Goal: Find contact information: Obtain details needed to contact an individual or organization

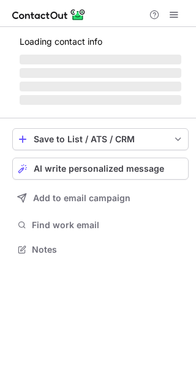
scroll to position [6, 6]
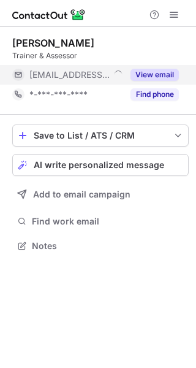
click at [169, 75] on button "View email" at bounding box center [155, 75] width 48 height 12
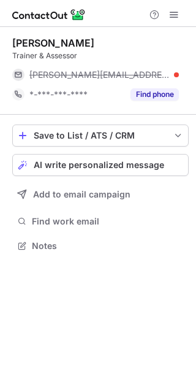
click at [169, 75] on div "[PERSON_NAME][EMAIL_ADDRESS][DOMAIN_NAME]" at bounding box center [104, 74] width 150 height 11
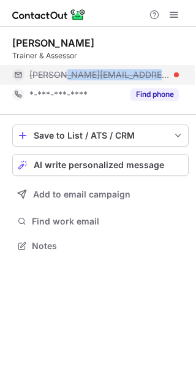
drag, startPoint x: 169, startPoint y: 75, endPoint x: 64, endPoint y: 82, distance: 105.1
click at [64, 82] on div "[PERSON_NAME][EMAIL_ADDRESS][DOMAIN_NAME]" at bounding box center [95, 75] width 167 height 20
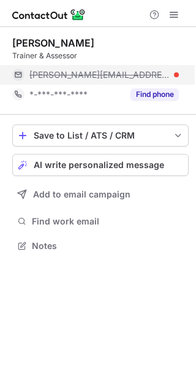
click at [64, 82] on div "[PERSON_NAME][EMAIL_ADDRESS][DOMAIN_NAME]" at bounding box center [95, 75] width 167 height 20
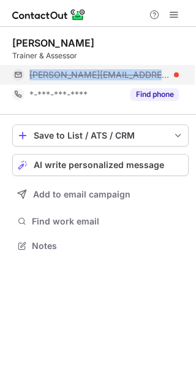
click at [64, 82] on div "[PERSON_NAME][EMAIL_ADDRESS][DOMAIN_NAME]" at bounding box center [95, 75] width 167 height 20
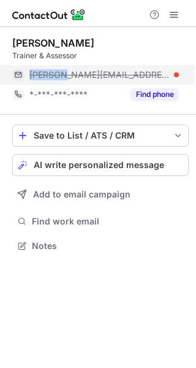
click at [64, 82] on div "[PERSON_NAME][EMAIL_ADDRESS][DOMAIN_NAME]" at bounding box center [95, 75] width 167 height 20
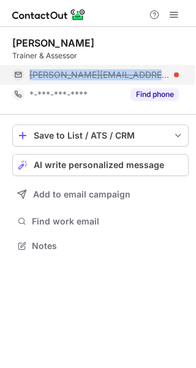
click at [64, 82] on div "[PERSON_NAME][EMAIL_ADDRESS][DOMAIN_NAME]" at bounding box center [95, 75] width 167 height 20
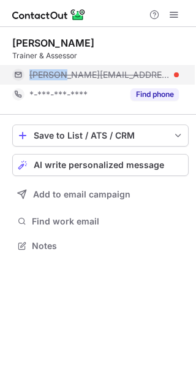
click at [64, 82] on div "[PERSON_NAME][EMAIL_ADDRESS][DOMAIN_NAME]" at bounding box center [95, 75] width 167 height 20
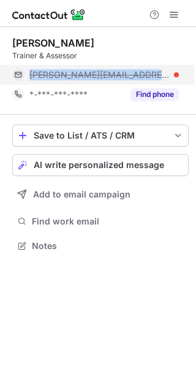
click at [64, 82] on div "siobhan@acp.edu.au" at bounding box center [95, 75] width 167 height 20
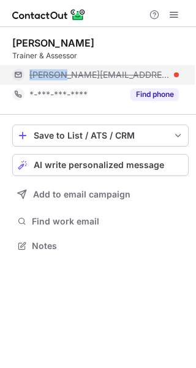
click at [64, 82] on div "siobhan@acp.edu.au" at bounding box center [95, 75] width 167 height 20
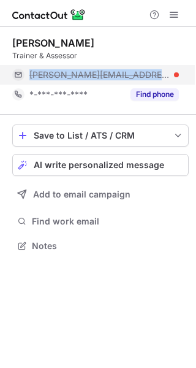
click at [64, 82] on div "siobhan@acp.edu.au" at bounding box center [95, 75] width 167 height 20
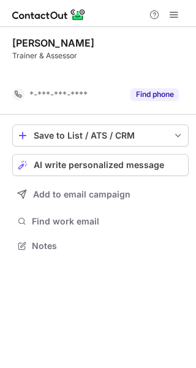
scroll to position [217, 196]
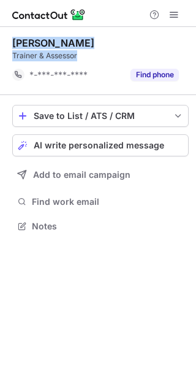
drag, startPoint x: 80, startPoint y: 57, endPoint x: 8, endPoint y: 45, distance: 73.4
click at [8, 45] on div "Siobhan Hamilton Trainer & Assessor *-***-***-**** Find phone Save to List / AT…" at bounding box center [98, 136] width 196 height 218
copy div "Siobhan Hamilton Trainer & Assessor"
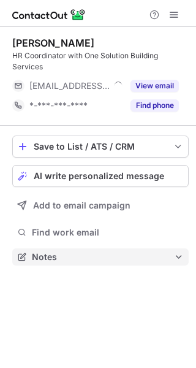
scroll to position [248, 196]
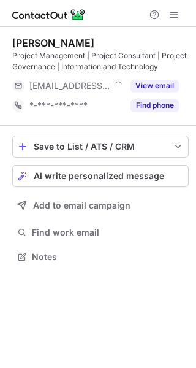
scroll to position [248, 196]
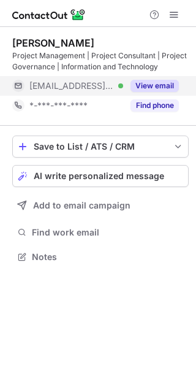
click at [171, 85] on button "View email" at bounding box center [155, 86] width 48 height 12
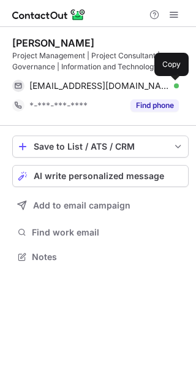
click at [174, 84] on span at bounding box center [173, 86] width 10 height 10
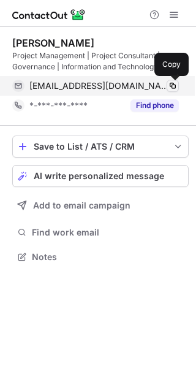
click at [174, 84] on span at bounding box center [173, 86] width 10 height 10
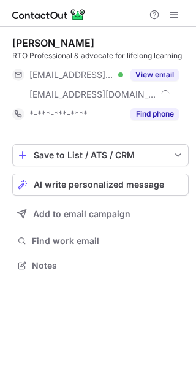
scroll to position [256, 196]
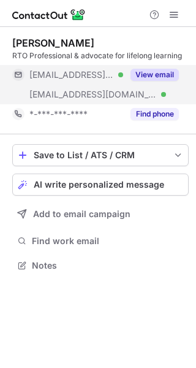
click at [175, 73] on button "View email" at bounding box center [155, 75] width 48 height 12
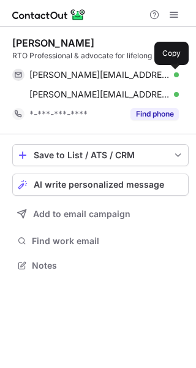
click at [175, 73] on span at bounding box center [173, 75] width 10 height 10
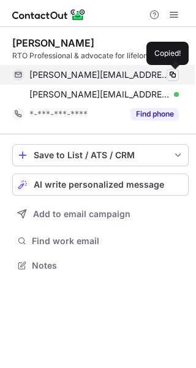
click at [175, 73] on span at bounding box center [173, 75] width 10 height 10
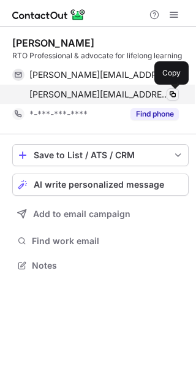
click at [172, 94] on span at bounding box center [173, 95] width 10 height 10
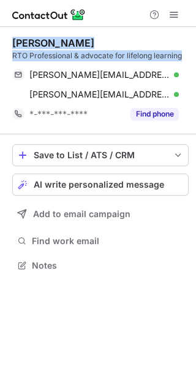
drag, startPoint x: 185, startPoint y: 57, endPoint x: 1, endPoint y: 39, distance: 184.9
click at [1, 39] on div "Kelly Robinson RTO Professional & advocate for lifelong learning kelly-anne89@l…" at bounding box center [98, 155] width 196 height 257
copy div "Kelly Robinson RTO Professional & advocate for lifelong learning"
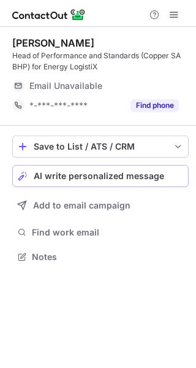
scroll to position [248, 196]
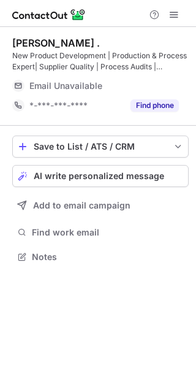
scroll to position [248, 196]
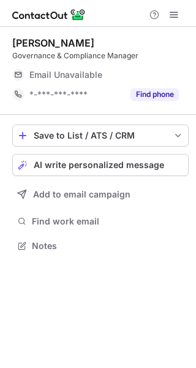
scroll to position [6, 6]
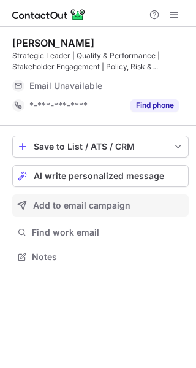
scroll to position [248, 196]
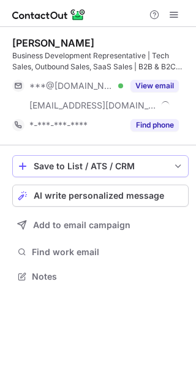
scroll to position [267, 196]
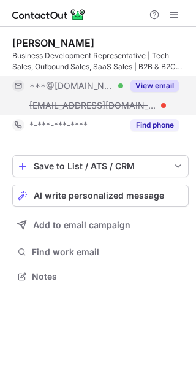
click at [171, 90] on button "View email" at bounding box center [155, 86] width 48 height 12
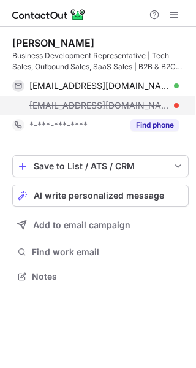
click at [94, 103] on span "walid@cdmaustralasia.com" at bounding box center [99, 105] width 140 height 11
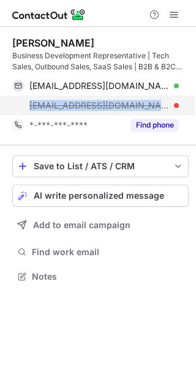
click at [94, 103] on span "walid@cdmaustralasia.com" at bounding box center [99, 105] width 140 height 11
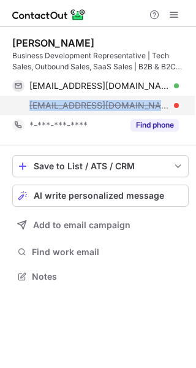
click at [94, 103] on span "walid@cdmaustralasia.com" at bounding box center [99, 105] width 140 height 11
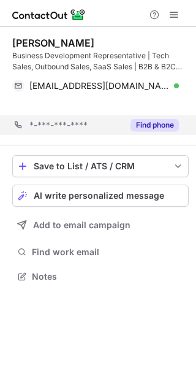
scroll to position [248, 196]
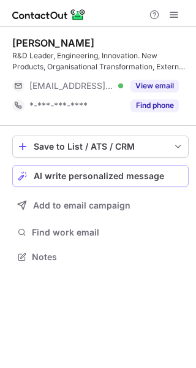
scroll to position [248, 196]
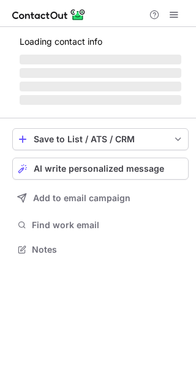
scroll to position [248, 196]
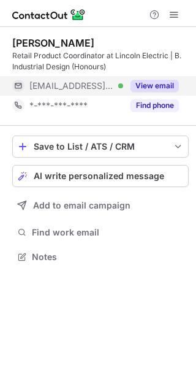
click at [170, 86] on button "View email" at bounding box center [155, 86] width 48 height 12
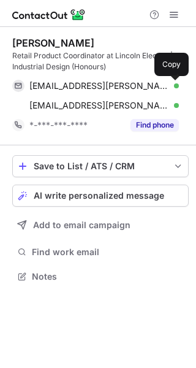
scroll to position [267, 196]
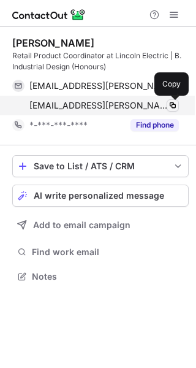
click at [177, 100] on button at bounding box center [173, 105] width 12 height 12
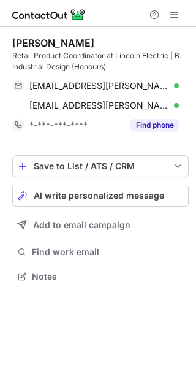
scroll to position [267, 196]
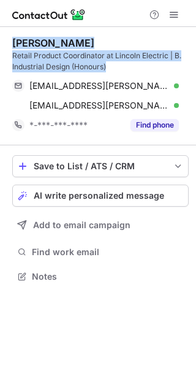
drag, startPoint x: 121, startPoint y: 64, endPoint x: 9, endPoint y: 41, distance: 114.7
click at [9, 41] on div "[PERSON_NAME] Retail Product Coordinator at [GEOGRAPHIC_DATA] Electric | B. Ind…" at bounding box center [98, 161] width 196 height 268
copy div "[PERSON_NAME] Retail Product Coordinator at Lincoln Electric | B. Industrial De…"
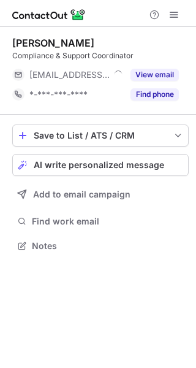
scroll to position [6, 6]
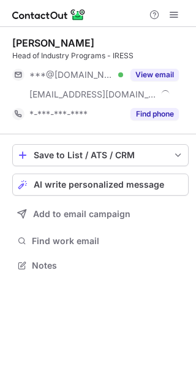
scroll to position [256, 196]
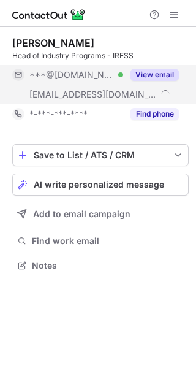
click at [172, 72] on button "View email" at bounding box center [155, 75] width 48 height 12
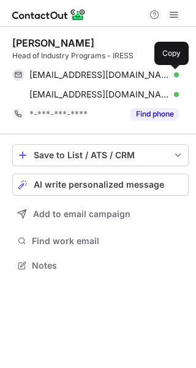
click at [172, 72] on span at bounding box center [173, 75] width 10 height 10
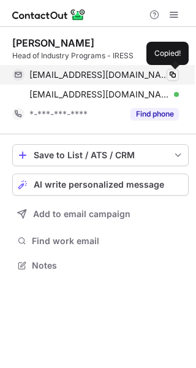
click at [172, 72] on span at bounding box center [173, 75] width 10 height 10
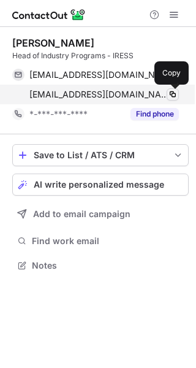
click at [171, 91] on span at bounding box center [173, 95] width 10 height 10
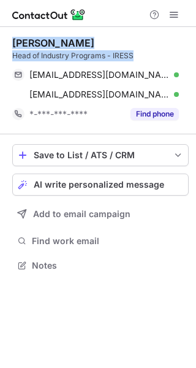
drag, startPoint x: 145, startPoint y: 57, endPoint x: 12, endPoint y: 41, distance: 134.7
click at [12, 41] on div "Mike Bridgford Head of Industry Programs - IRESS michaelbridgford@gmail.com Ver…" at bounding box center [98, 155] width 196 height 257
copy div "Mike Bridgford Head of Industry Programs - IRESS"
